Goal: Task Accomplishment & Management: Manage account settings

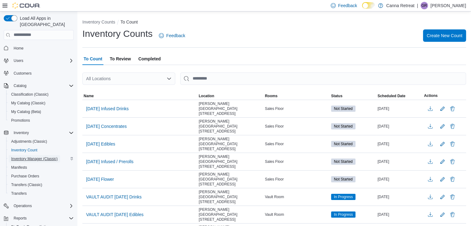
click at [33, 155] on span "Inventory Manager (Classic)" at bounding box center [34, 158] width 46 height 7
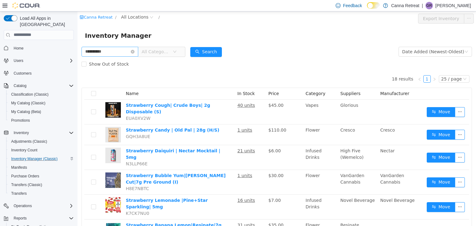
click at [89, 49] on input "**********" at bounding box center [109, 51] width 57 height 10
type input "****"
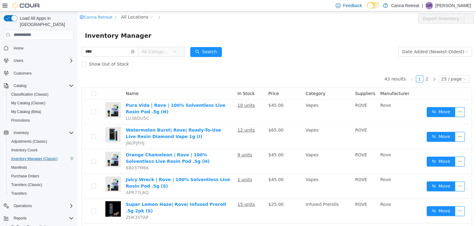
click at [160, 56] on span "All Categories" at bounding box center [156, 51] width 31 height 9
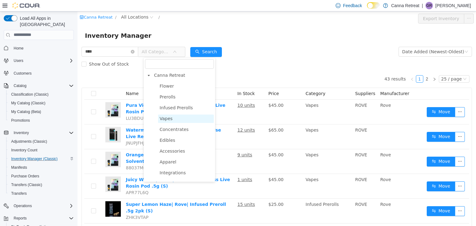
click at [177, 118] on span "Vapes" at bounding box center [186, 118] width 56 height 8
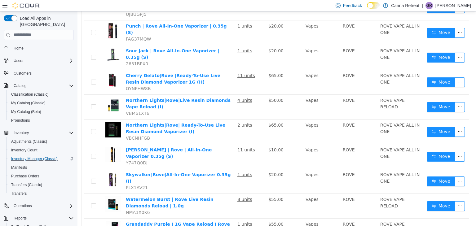
scroll to position [277, 0]
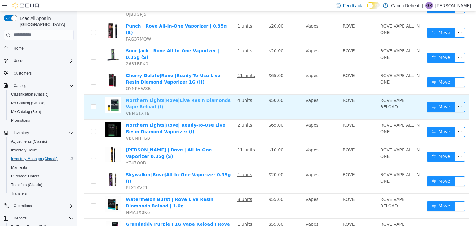
click at [146, 98] on link "Northern Lights|Rove|Live Resin Diamonds Vape Reload (I)" at bounding box center [178, 103] width 105 height 11
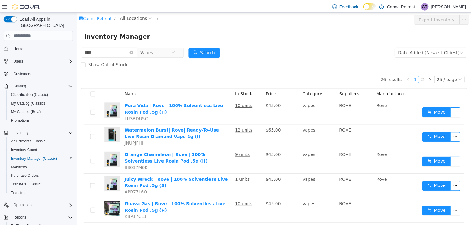
scroll to position [44, 0]
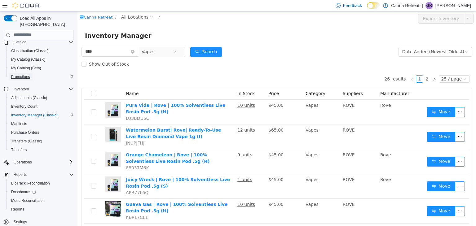
click at [28, 74] on span "Promotions" at bounding box center [20, 76] width 19 height 5
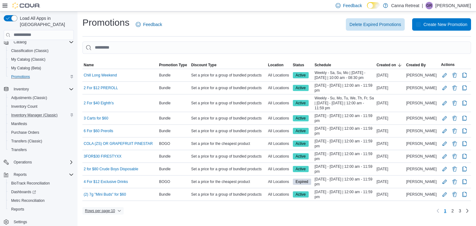
click at [119, 212] on span "Rows per page : 10" at bounding box center [103, 210] width 36 height 7
click at [117, 192] on button "25 rows" at bounding box center [107, 189] width 35 height 12
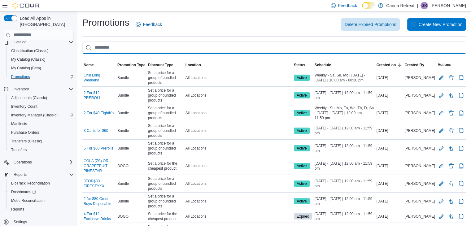
click at [109, 50] on input "This is a search bar. As you type, the results lower in the page will automatic…" at bounding box center [274, 47] width 384 height 12
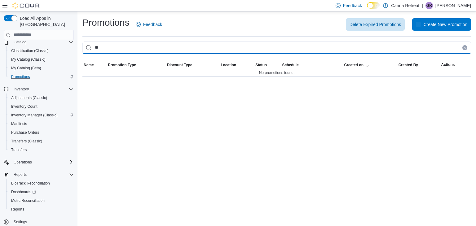
type input "*"
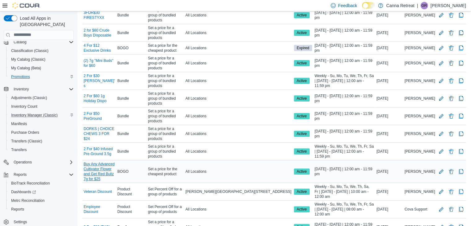
scroll to position [188, 0]
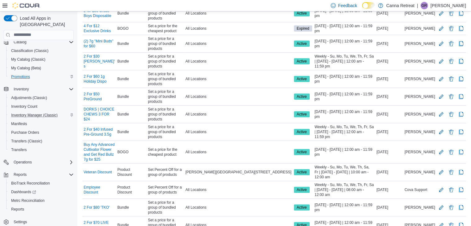
click at [114, 202] on span "50 rows" at bounding box center [111, 202] width 20 height 5
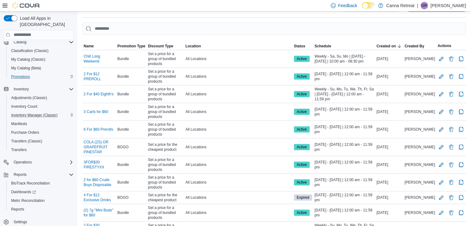
scroll to position [0, 0]
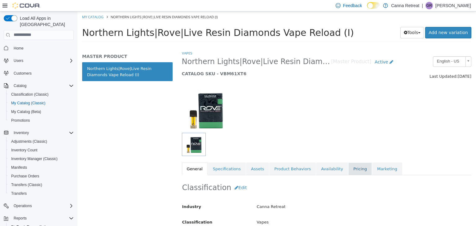
click at [348, 165] on link "Pricing" at bounding box center [360, 168] width 24 height 13
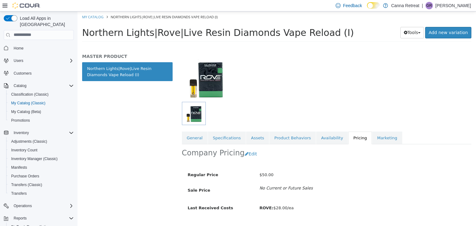
scroll to position [31, 0]
click at [256, 150] on div "Company Pricing Edit" at bounding box center [326, 154] width 289 height 20
click at [251, 150] on button "Edit" at bounding box center [252, 153] width 16 height 11
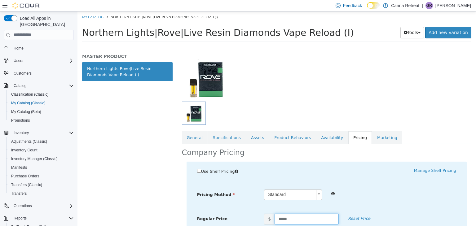
click at [293, 216] on input "*****" at bounding box center [306, 218] width 64 height 11
type input "**"
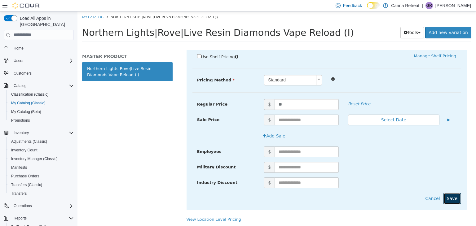
click at [446, 200] on button "Save" at bounding box center [451, 198] width 17 height 11
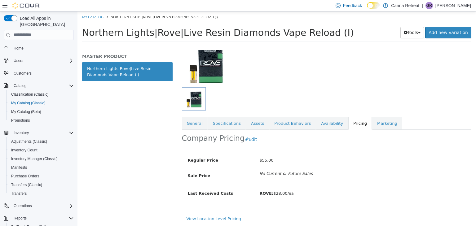
scroll to position [46, 0]
